Goal: Contribute content

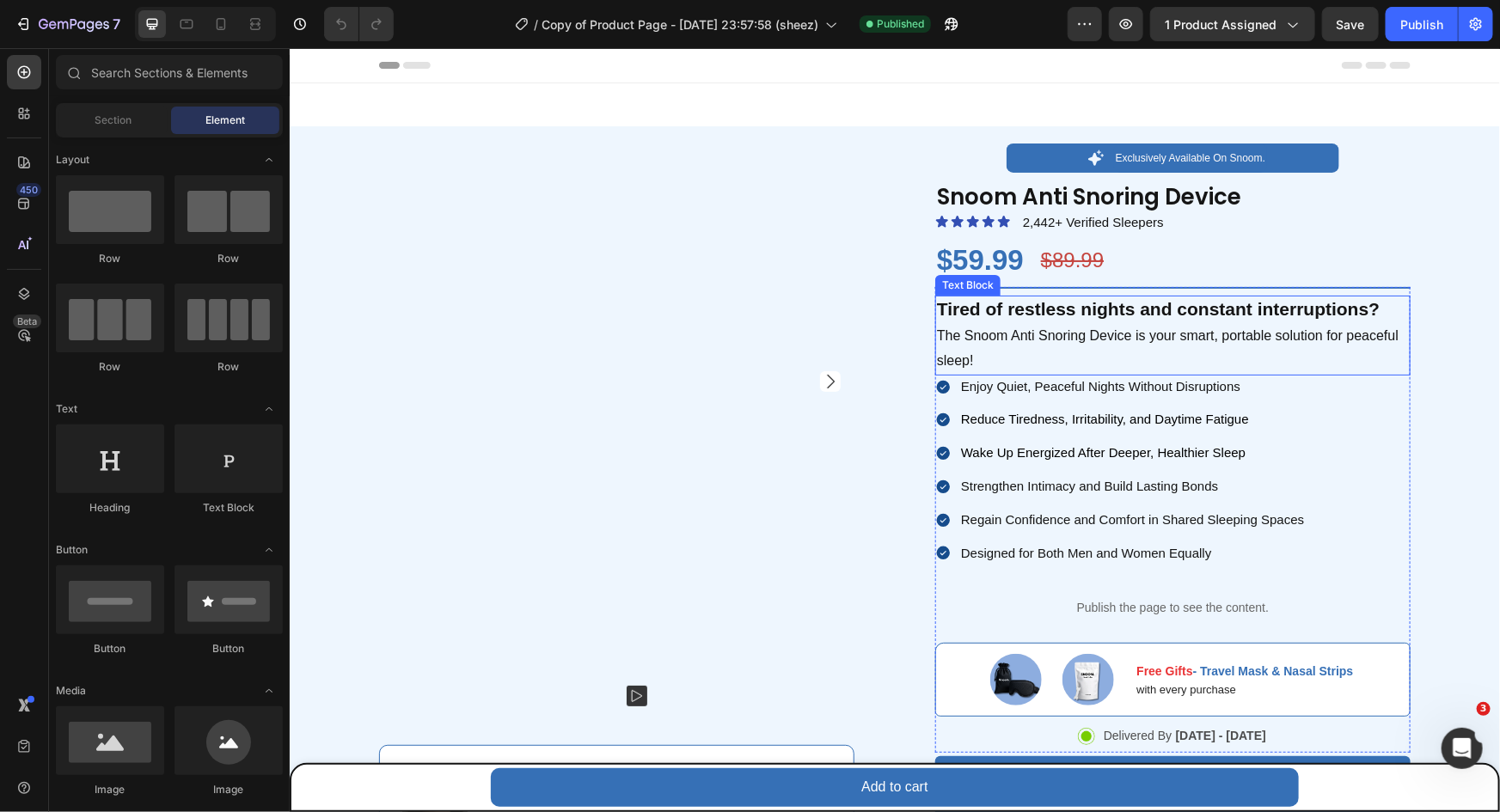
scroll to position [234, 0]
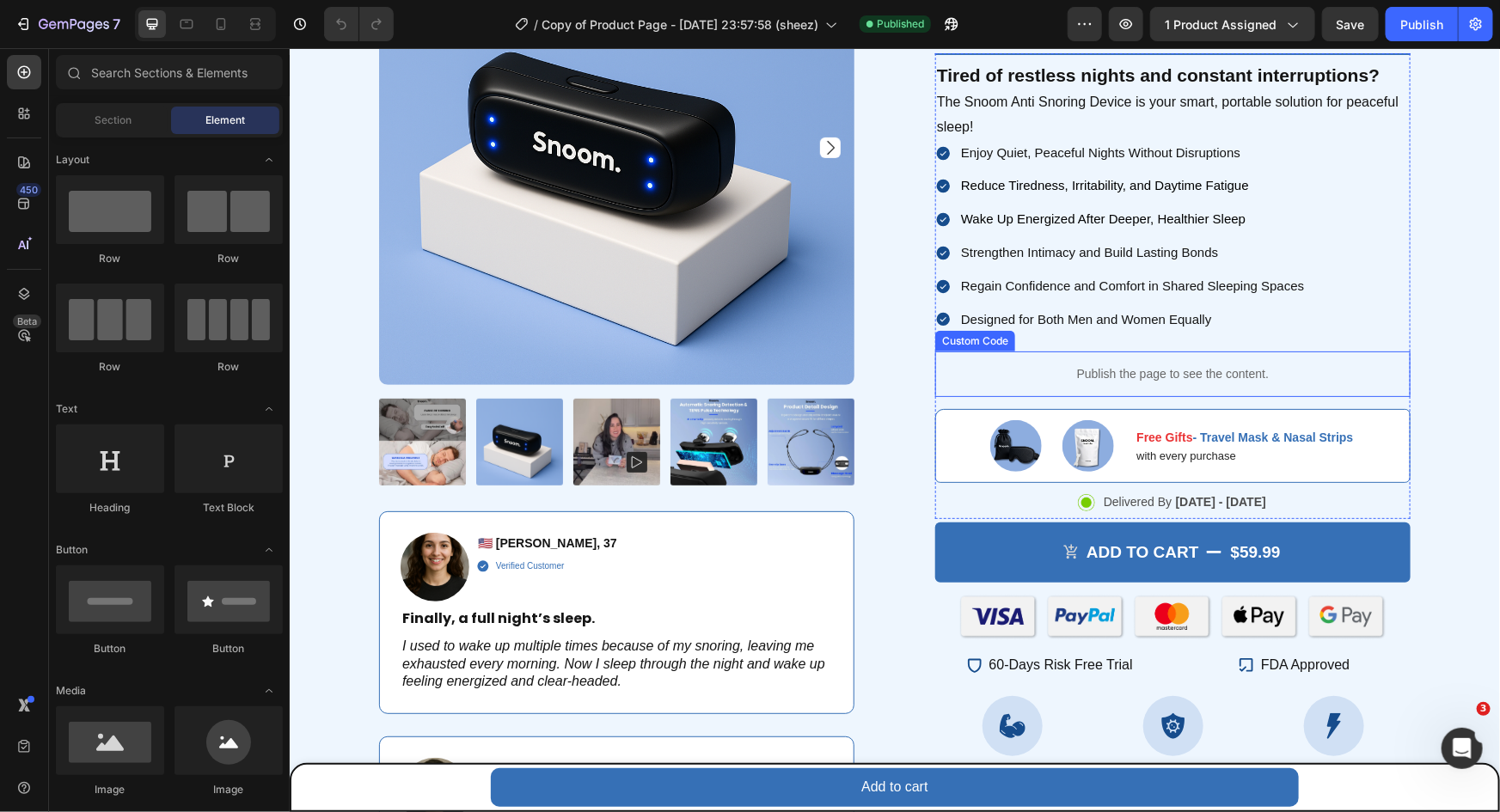
click at [1171, 375] on p "Publish the page to see the content." at bounding box center [1172, 373] width 475 height 18
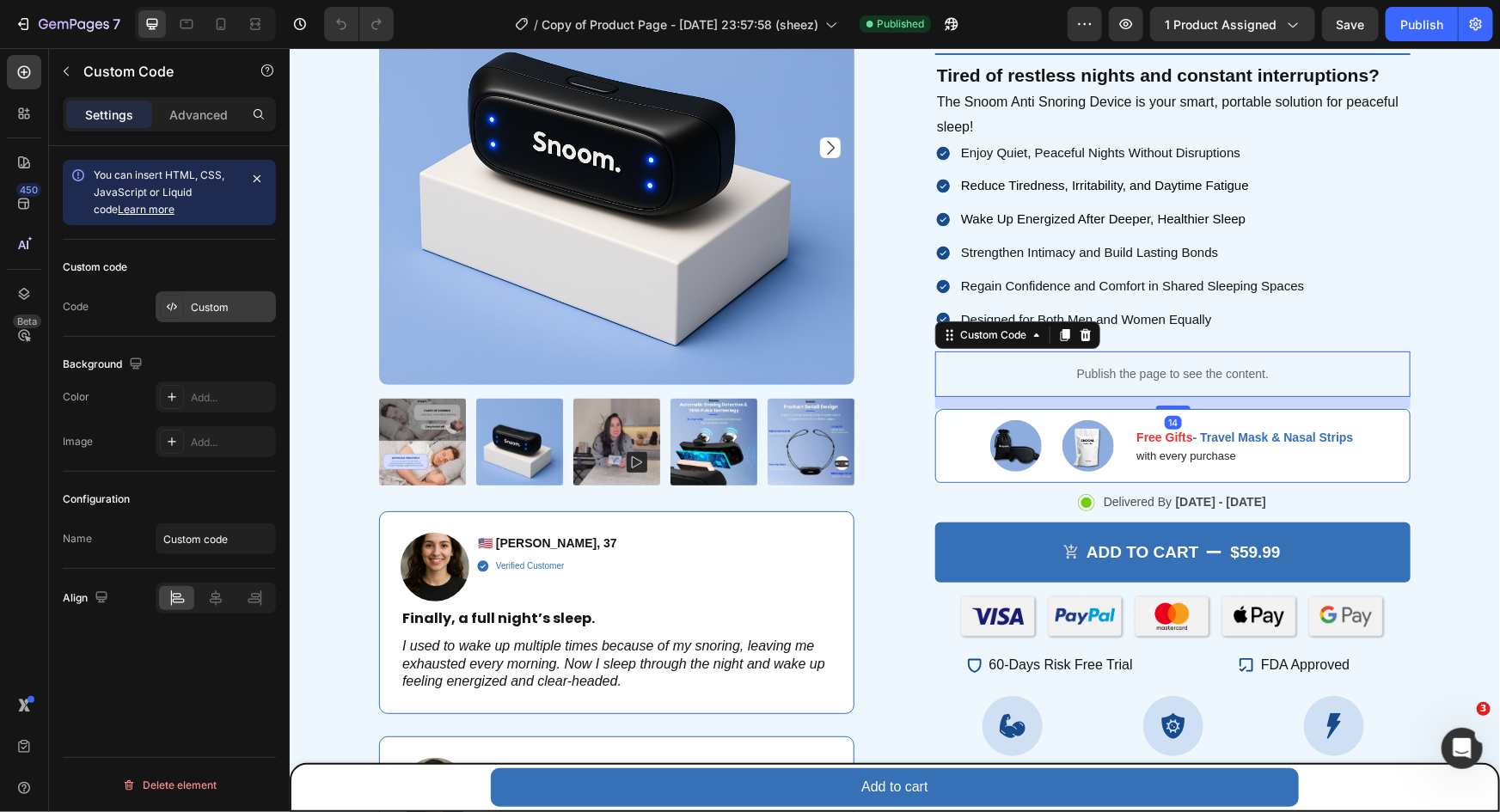
click at [206, 293] on div "Custom" at bounding box center [215, 306] width 120 height 30
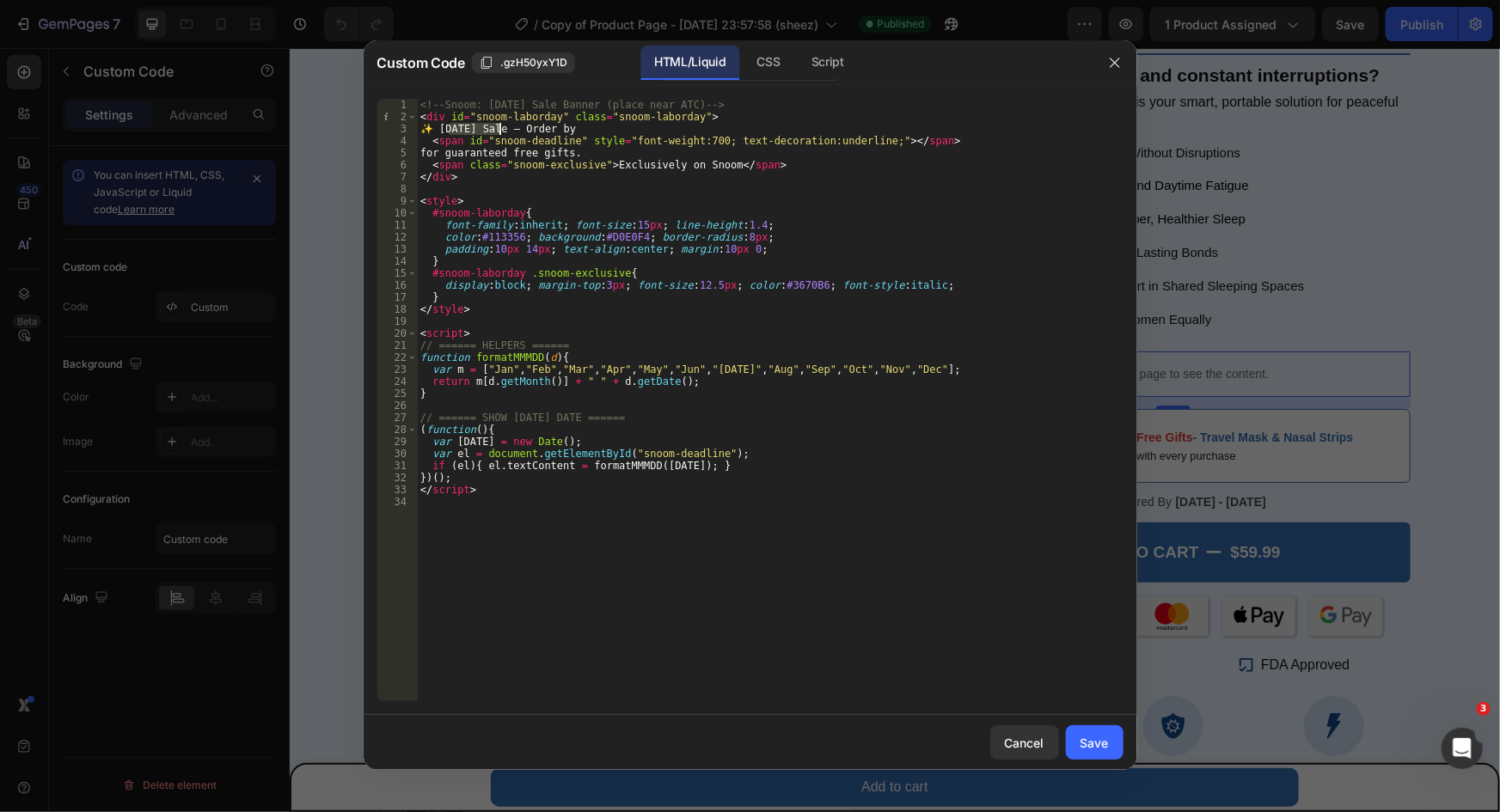
drag, startPoint x: 450, startPoint y: 126, endPoint x: 500, endPoint y: 125, distance: 50.0
click at [500, 125] on div "<!-- Snoom: [DATE] Sale Banner (place near ATC) --> < div id = "snoom-laborday"…" at bounding box center [770, 412] width 707 height 626
paste textarea "[DATE] Sale"
drag, startPoint x: 576, startPoint y: 131, endPoint x: 557, endPoint y: 130, distance: 19.0
click at [557, 130] on div "<!-- Snoom: [DATE] Sale Banner (place near ATC) --> < div id = "snoom-laborday"…" at bounding box center [770, 412] width 707 height 626
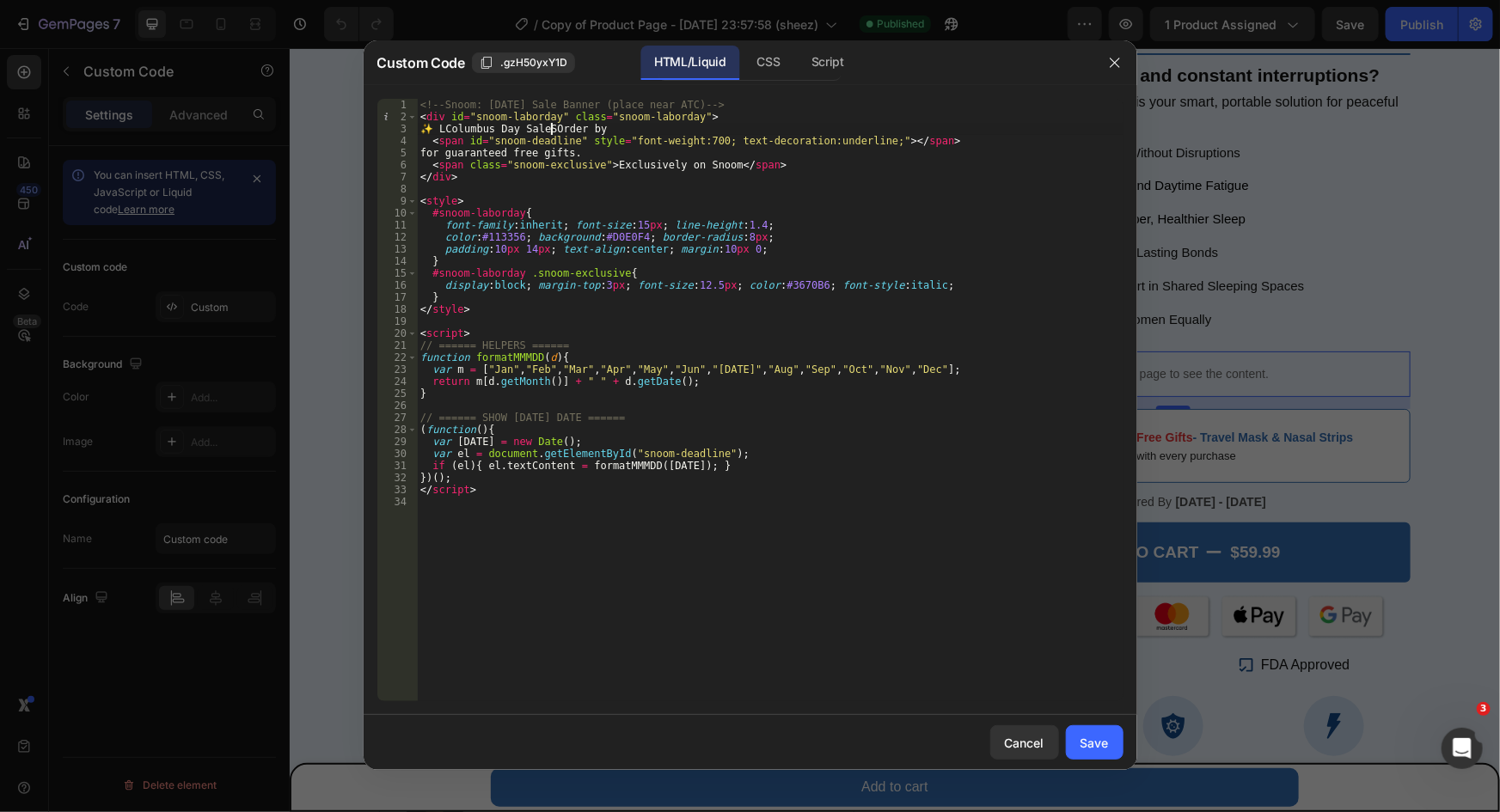
scroll to position [0, 11]
click at [457, 127] on div "<!-- Snoom: [DATE] Sale Banner (place near ATC) --> < div id = "snoom-laborday"…" at bounding box center [770, 412] width 707 height 626
drag, startPoint x: 448, startPoint y: 129, endPoint x: 606, endPoint y: 129, distance: 158.0
click at [606, 129] on div "<!-- Snoom: [DATE] Sale Banner (place near ATC) --> < div id = "snoom-laborday"…" at bounding box center [770, 412] width 707 height 626
click at [606, 128] on div "<!-- Snoom: [DATE] Sale Banner (place near ATC) --> < div id = "snoom-laborday"…" at bounding box center [770, 412] width 707 height 626
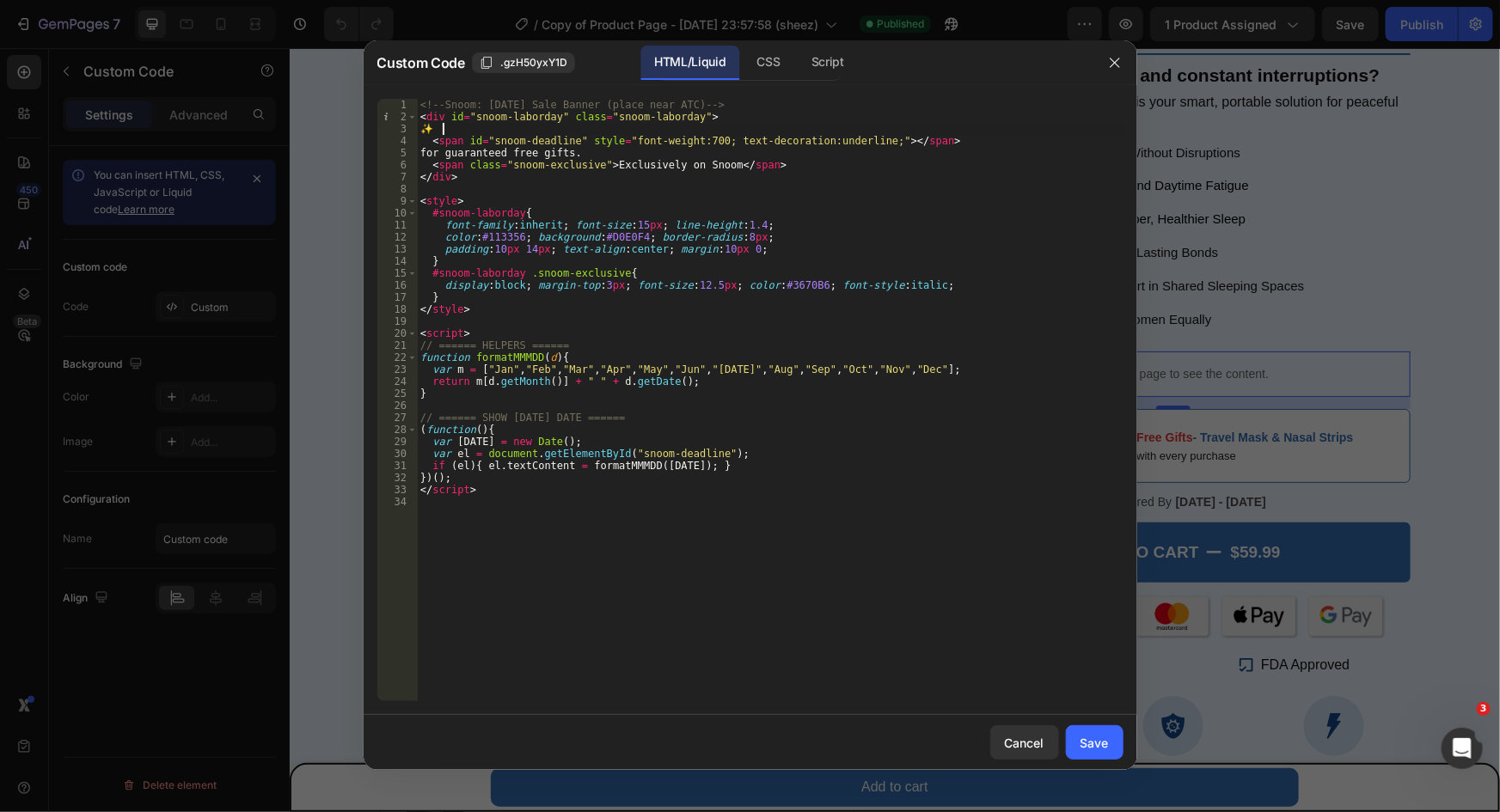
scroll to position [0, 1]
paste textarea "[DATE] Sale"
click at [576, 129] on div "<!-- Snoom: [DATE] Sale Banner (place near ATC) --> < div id = "snoom-laborday"…" at bounding box center [770, 412] width 707 height 626
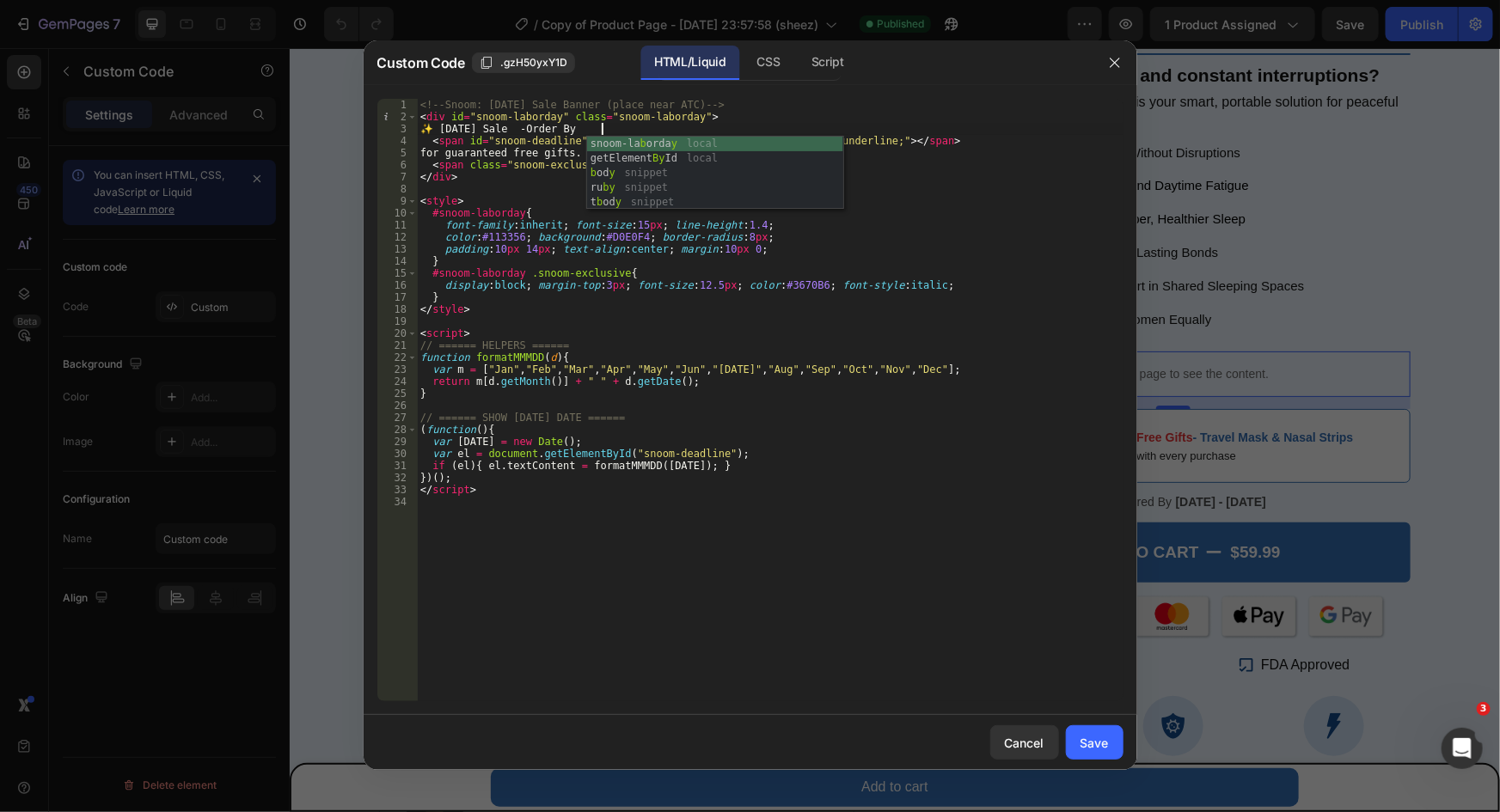
click at [797, 277] on div "<!-- Snoom: [DATE] Sale Banner (place near ATC) --> < div id = "snoom-laborday"…" at bounding box center [770, 412] width 707 height 626
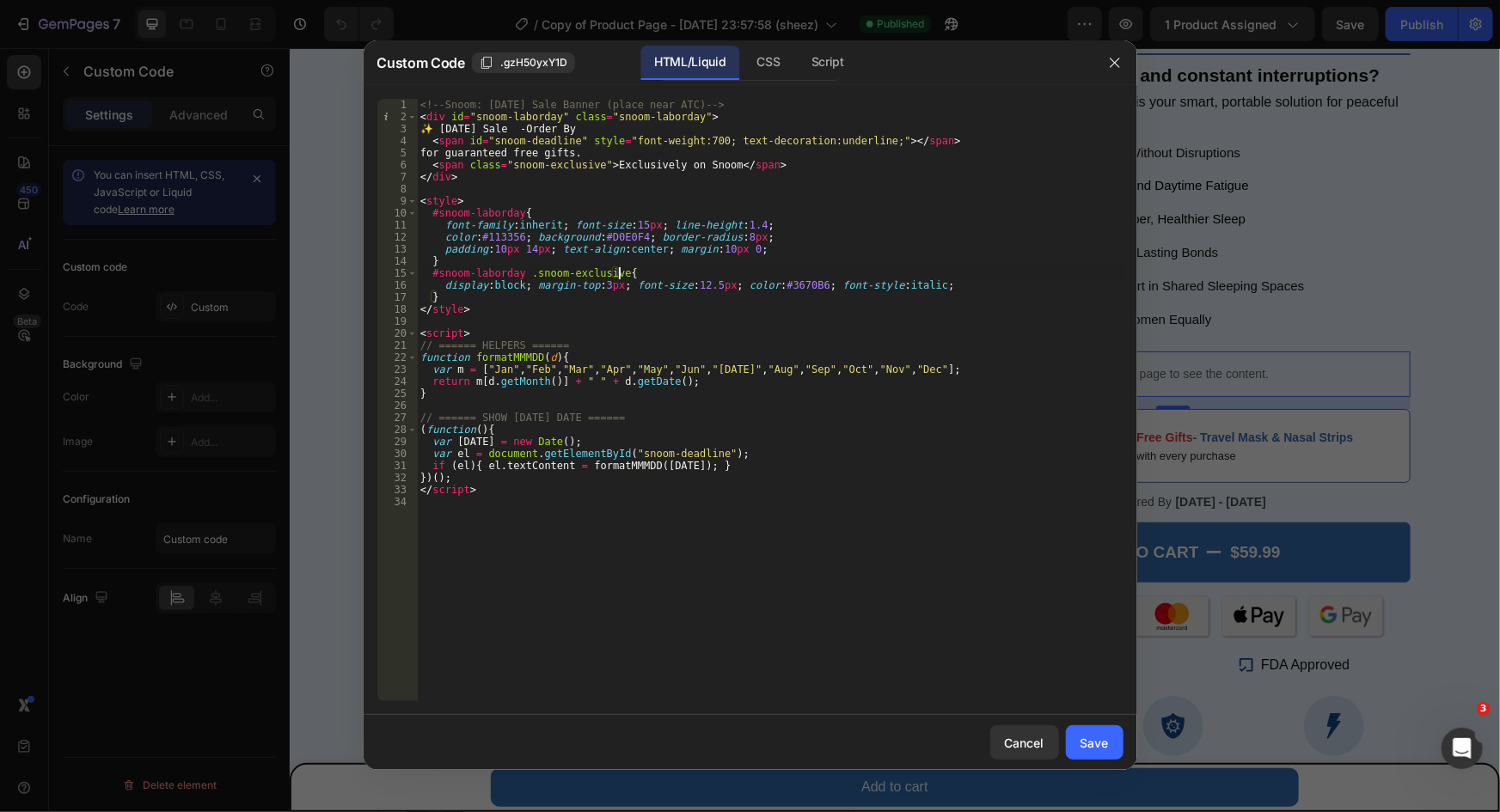
click at [567, 129] on div "<!-- Snoom: [DATE] Sale Banner (place near ATC) --> < div id = "snoom-laborday"…" at bounding box center [770, 412] width 707 height 626
click at [566, 126] on div "<!-- Snoom: [DATE] Sale Banner (place near ATC) --> < div id = "snoom-laborday"…" at bounding box center [770, 412] width 707 height 626
type textarea "✨ [DATE] Sale - Order By"
click at [1095, 731] on button "Save" at bounding box center [1095, 742] width 57 height 34
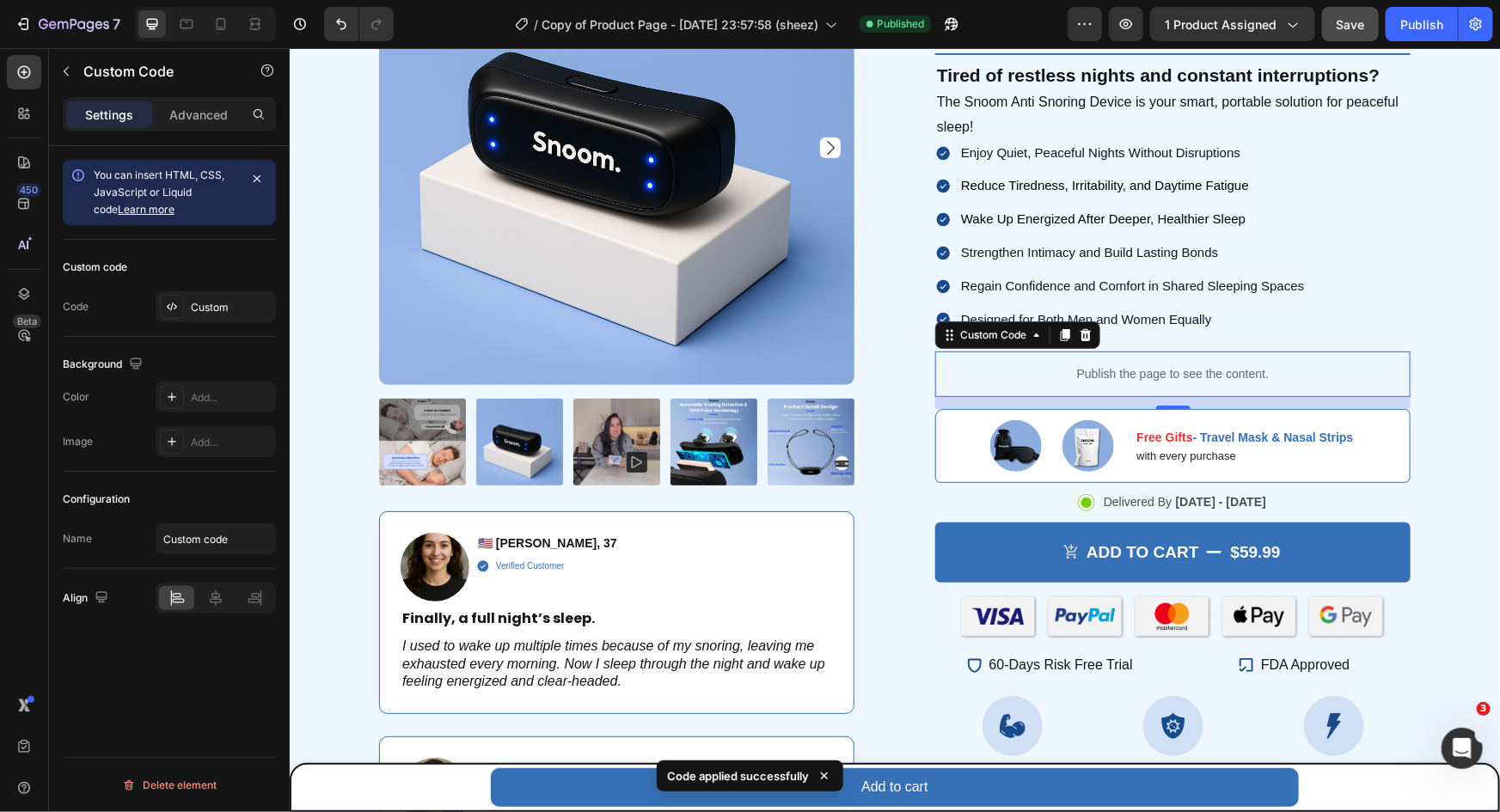
drag, startPoint x: 1438, startPoint y: 32, endPoint x: 1356, endPoint y: 38, distance: 82.2
click at [1438, 31] on div "Publish" at bounding box center [1421, 25] width 43 height 18
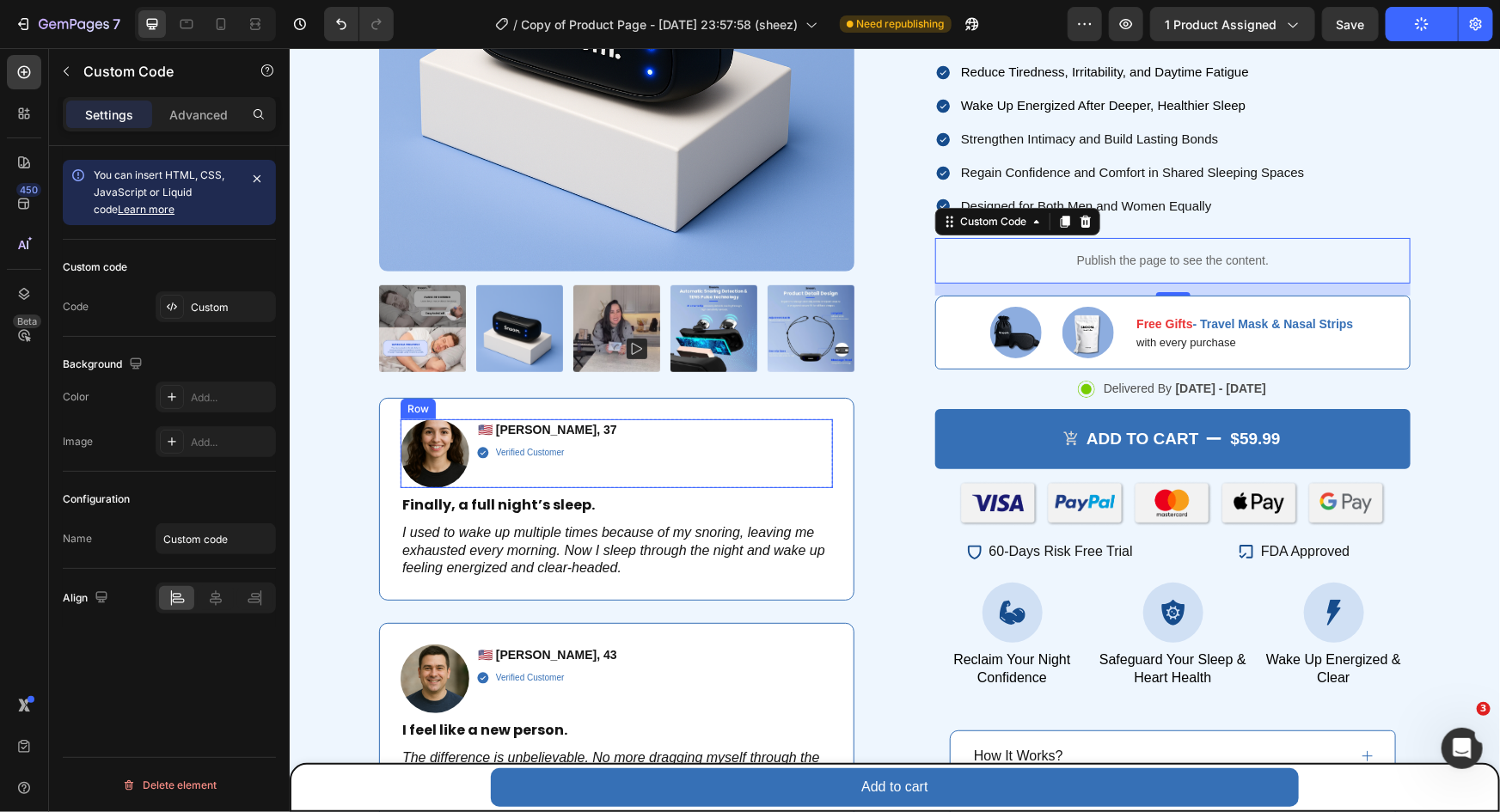
scroll to position [547, 0]
